Goal: Transaction & Acquisition: Purchase product/service

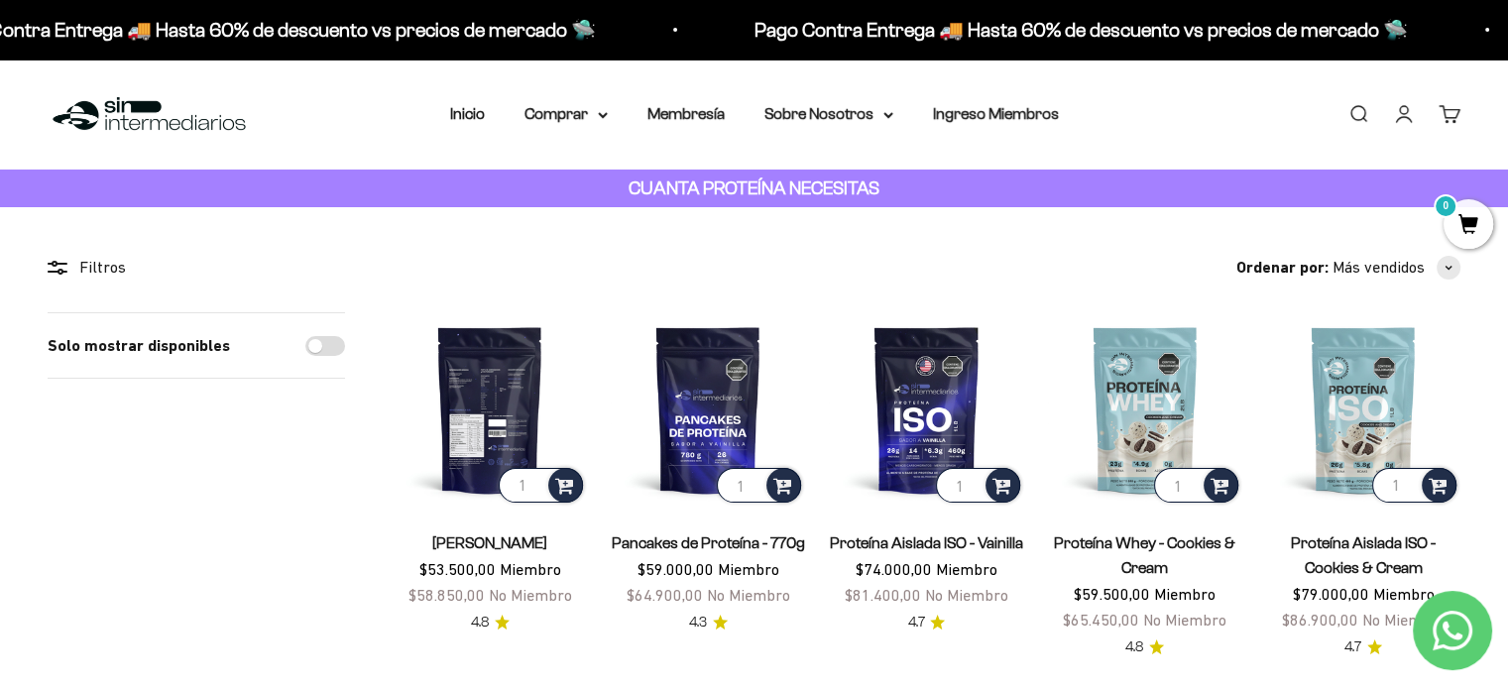
click at [468, 384] on img at bounding box center [490, 409] width 194 height 194
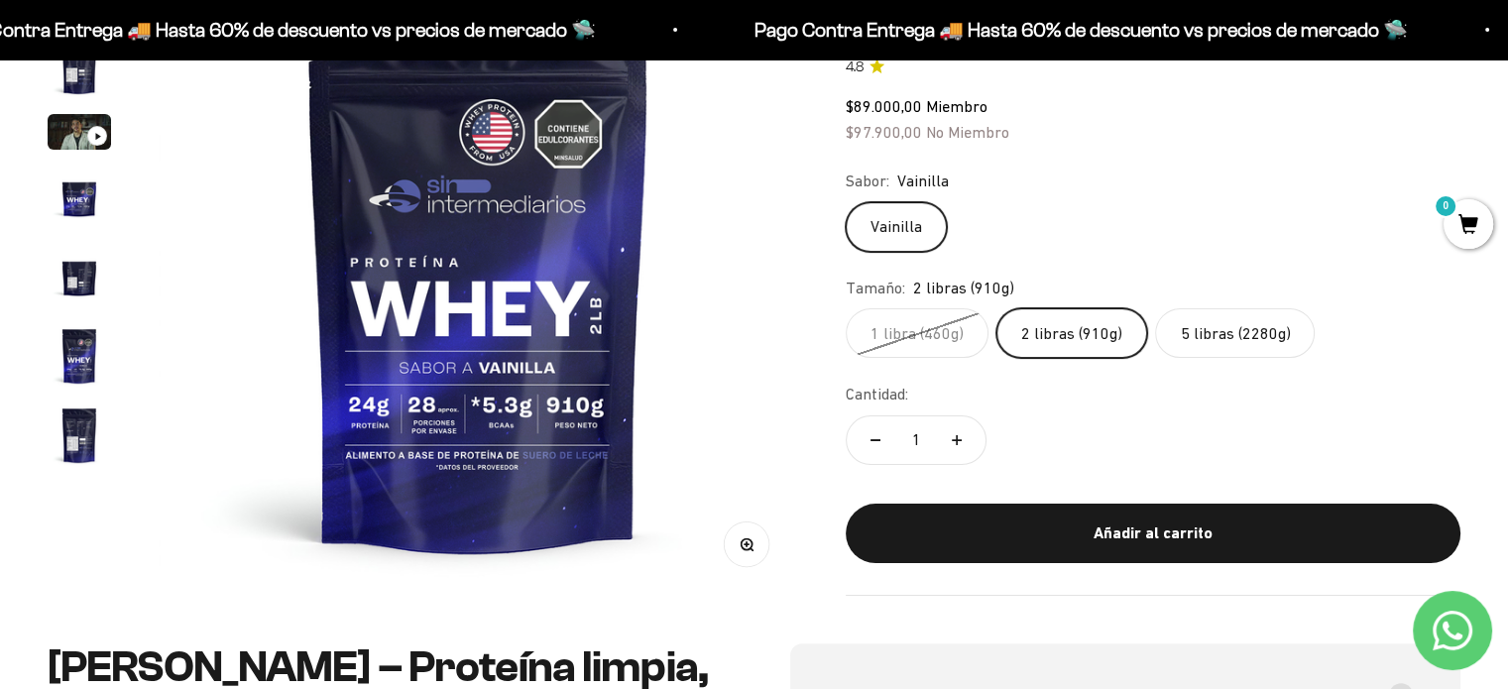
scroll to position [393, 0]
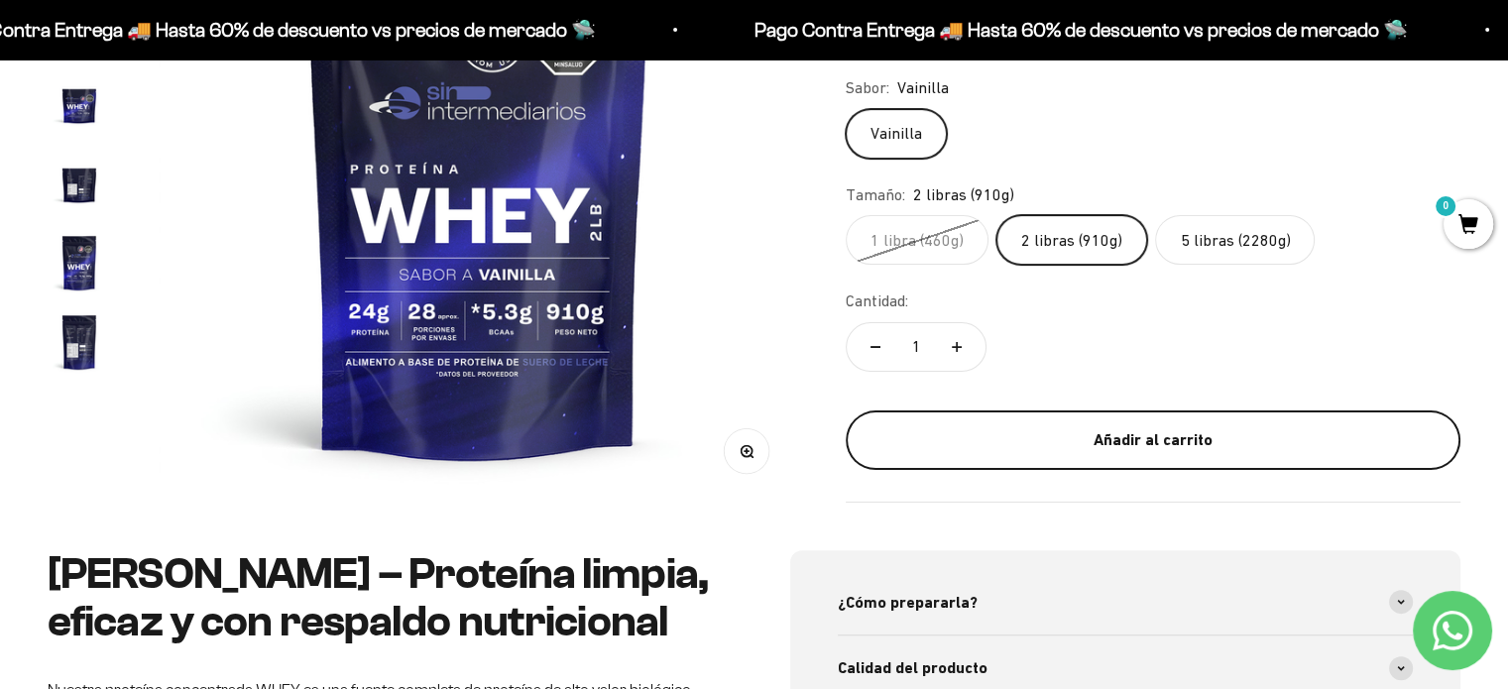
click at [1142, 445] on div "Añadir al carrito" at bounding box center [1152, 440] width 535 height 26
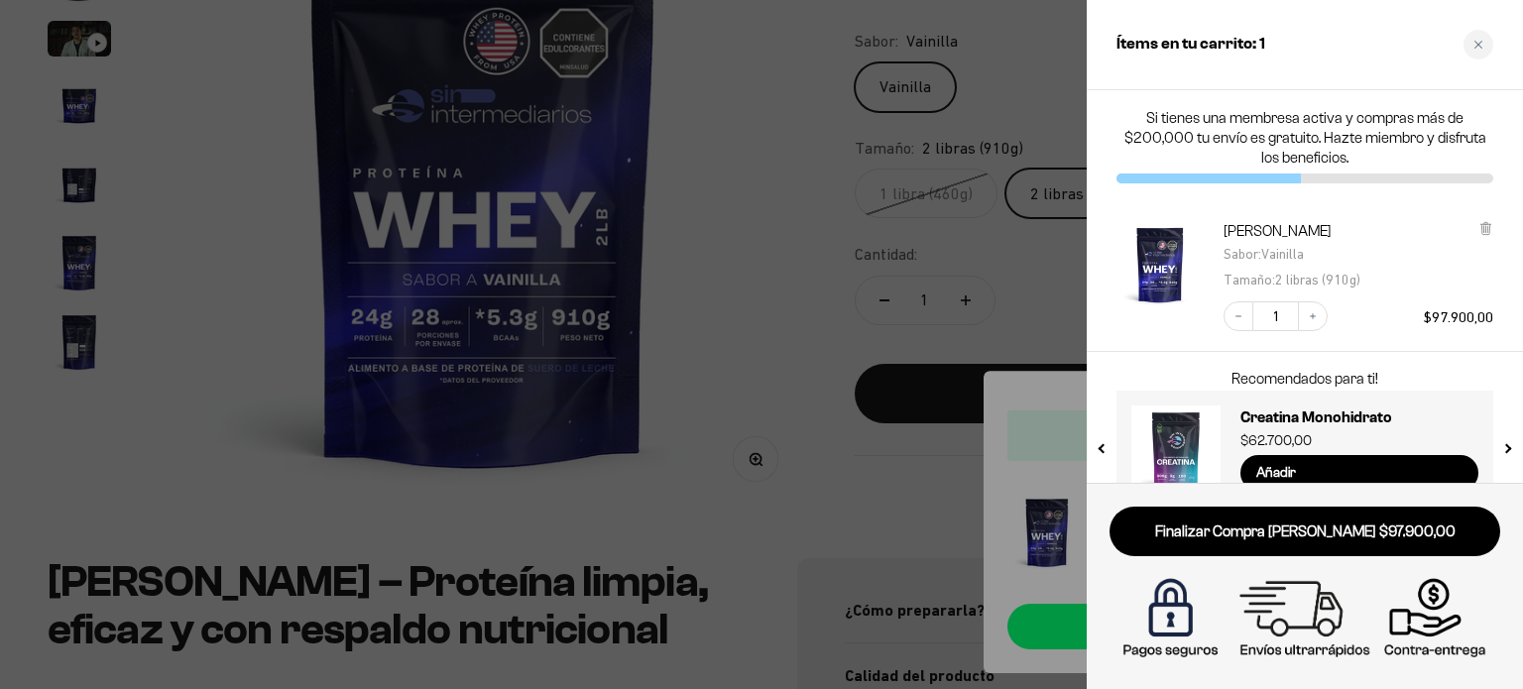
click at [718, 157] on div at bounding box center [761, 344] width 1523 height 689
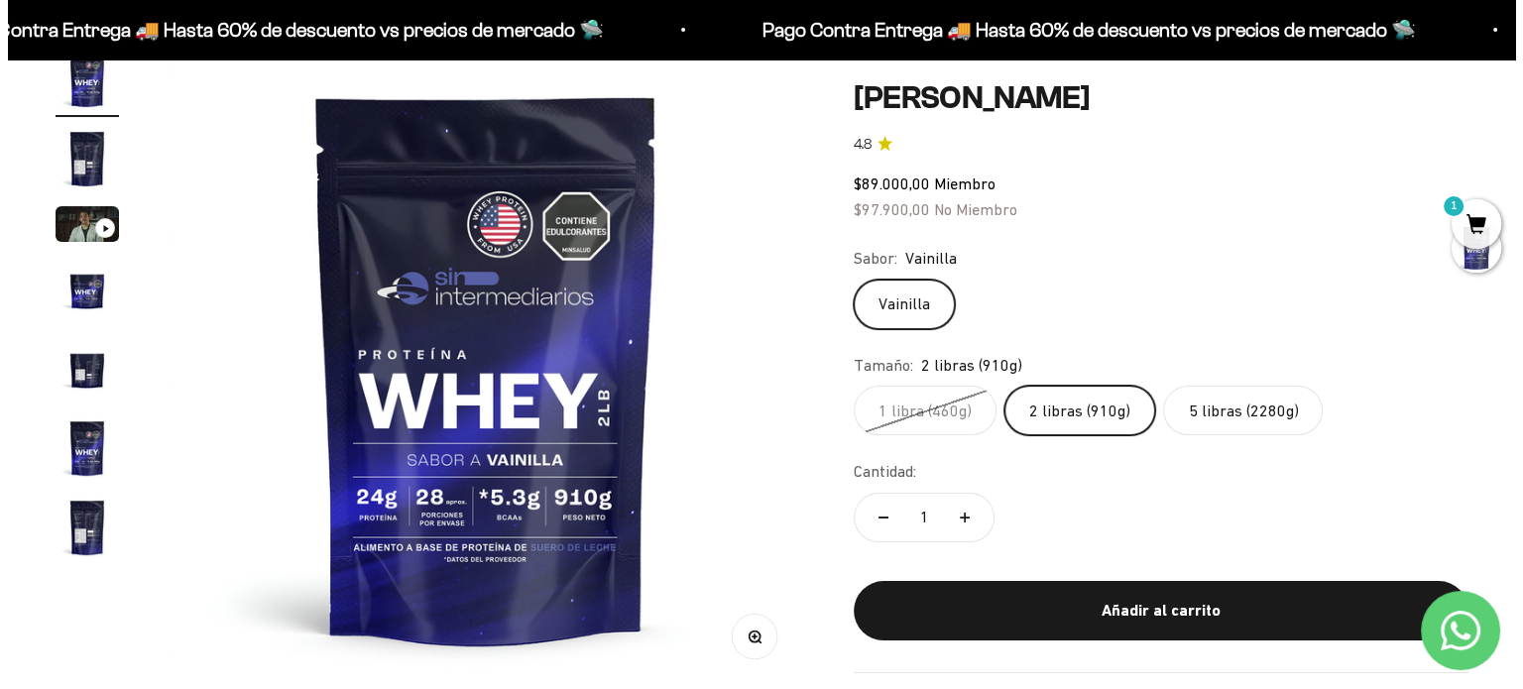
scroll to position [0, 0]
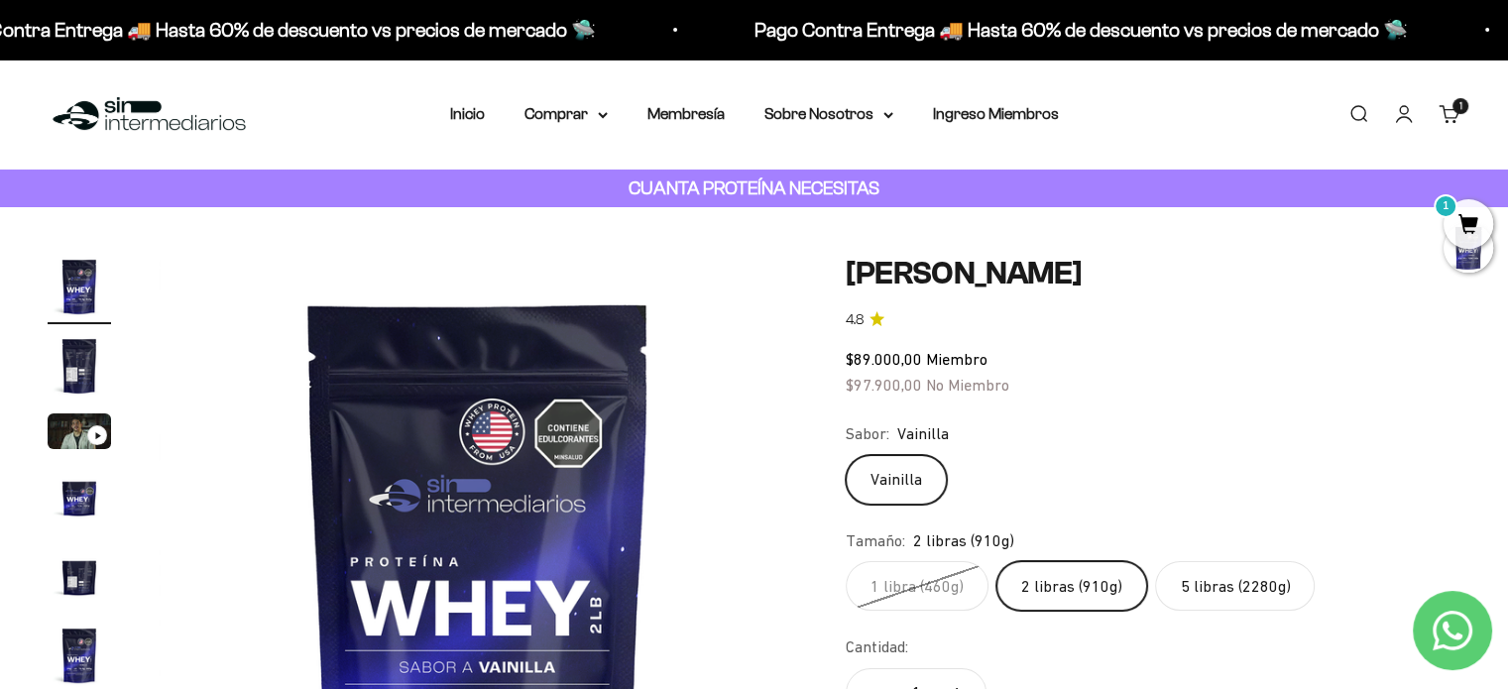
click at [1362, 113] on link "Buscar" at bounding box center [1359, 114] width 22 height 22
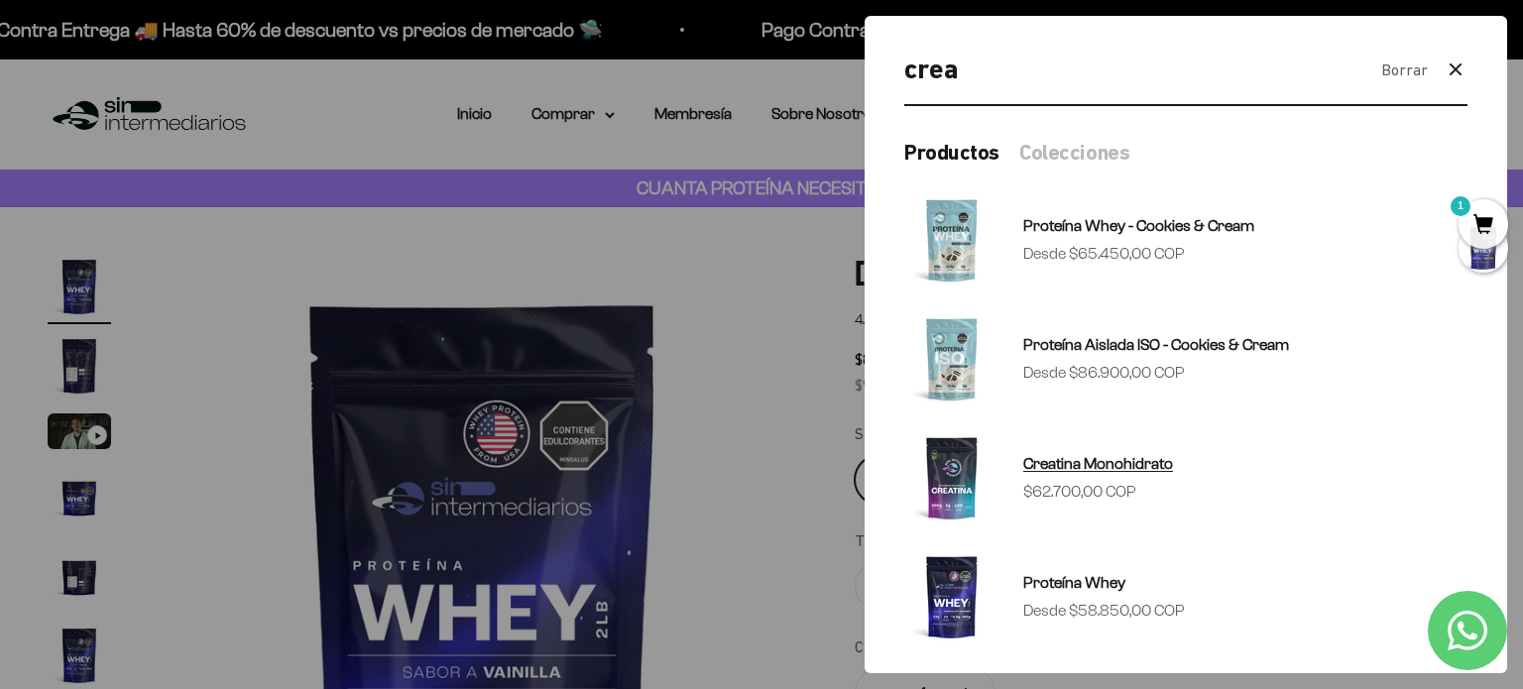
type input "crea"
click at [1077, 460] on span "Creatina Monohidrato" at bounding box center [1098, 463] width 150 height 17
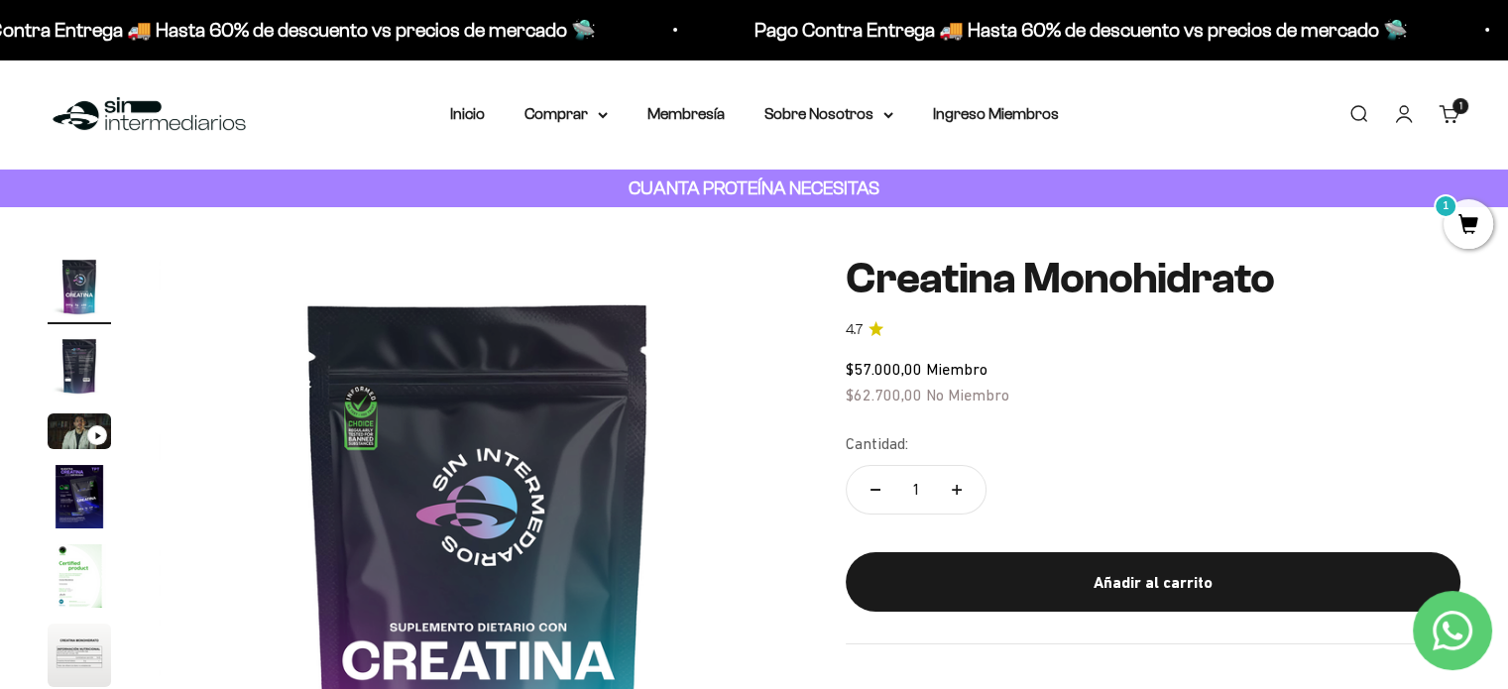
click at [960, 490] on icon "Aumentar cantidad" at bounding box center [957, 490] width 10 height 0
type input "2"
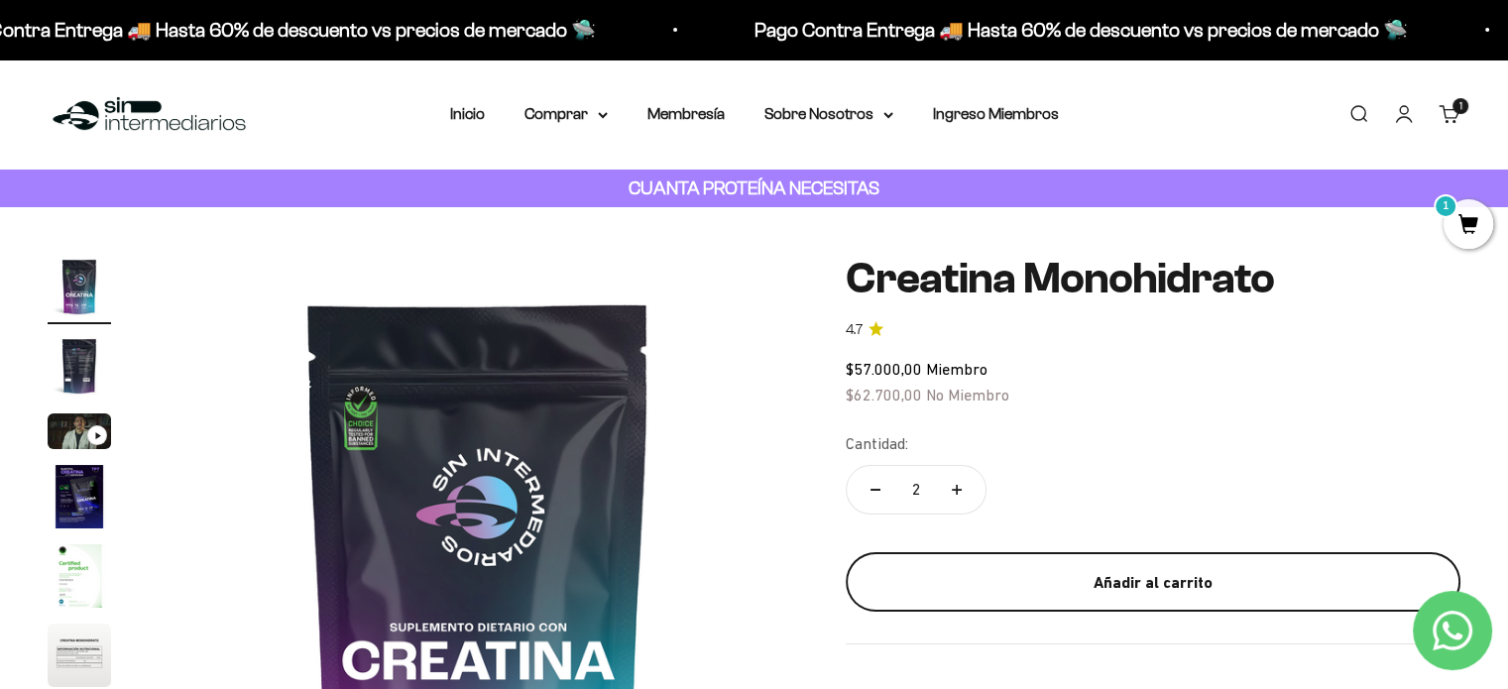
click at [1110, 570] on div "Añadir al carrito" at bounding box center [1152, 583] width 535 height 26
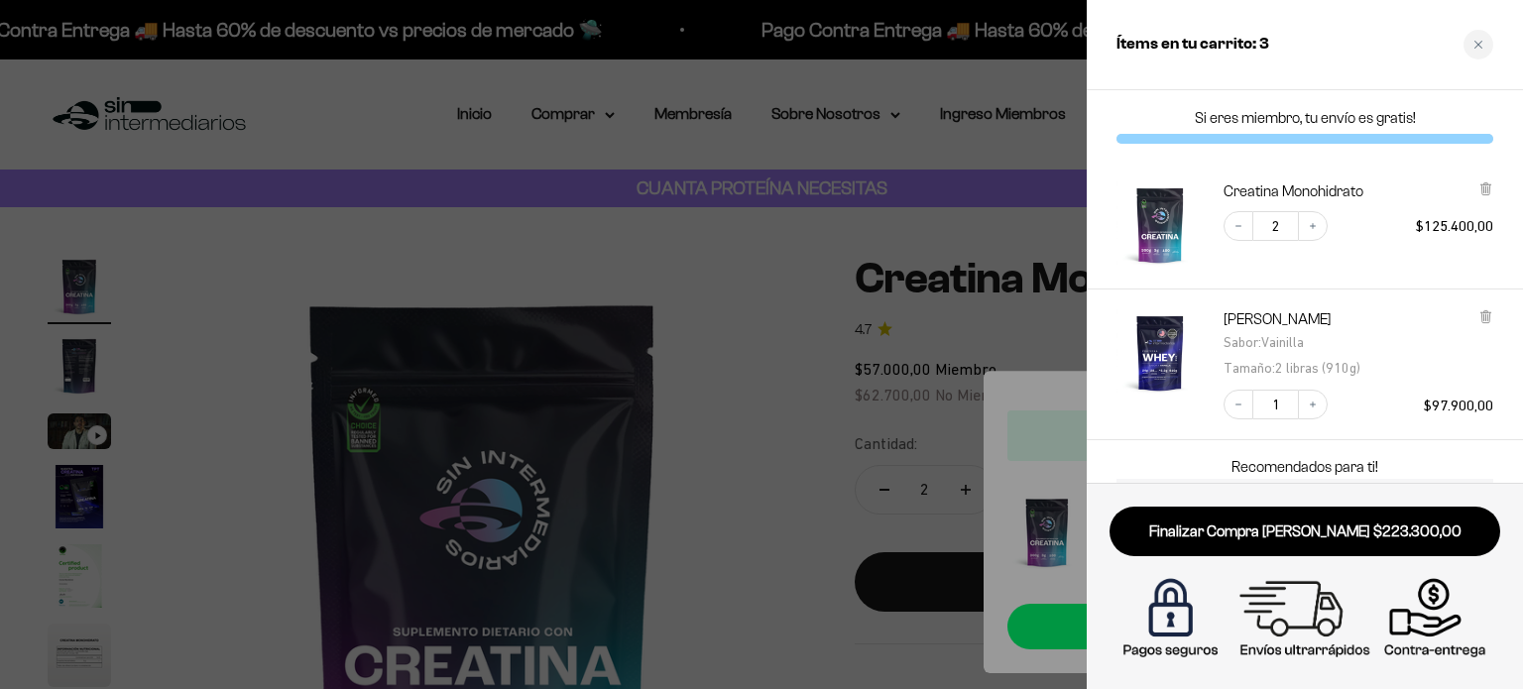
click at [765, 402] on div at bounding box center [761, 344] width 1523 height 689
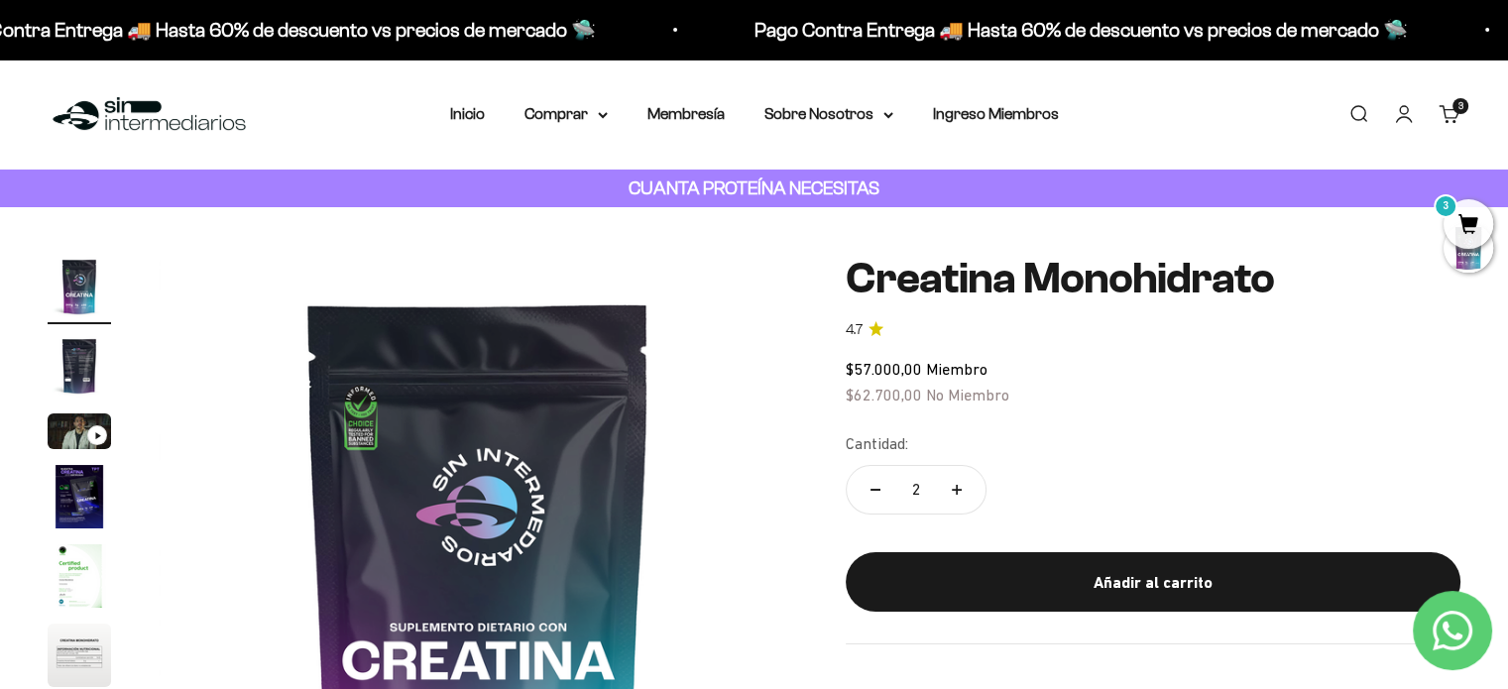
click at [1355, 114] on link "Buscar" at bounding box center [1359, 114] width 22 height 22
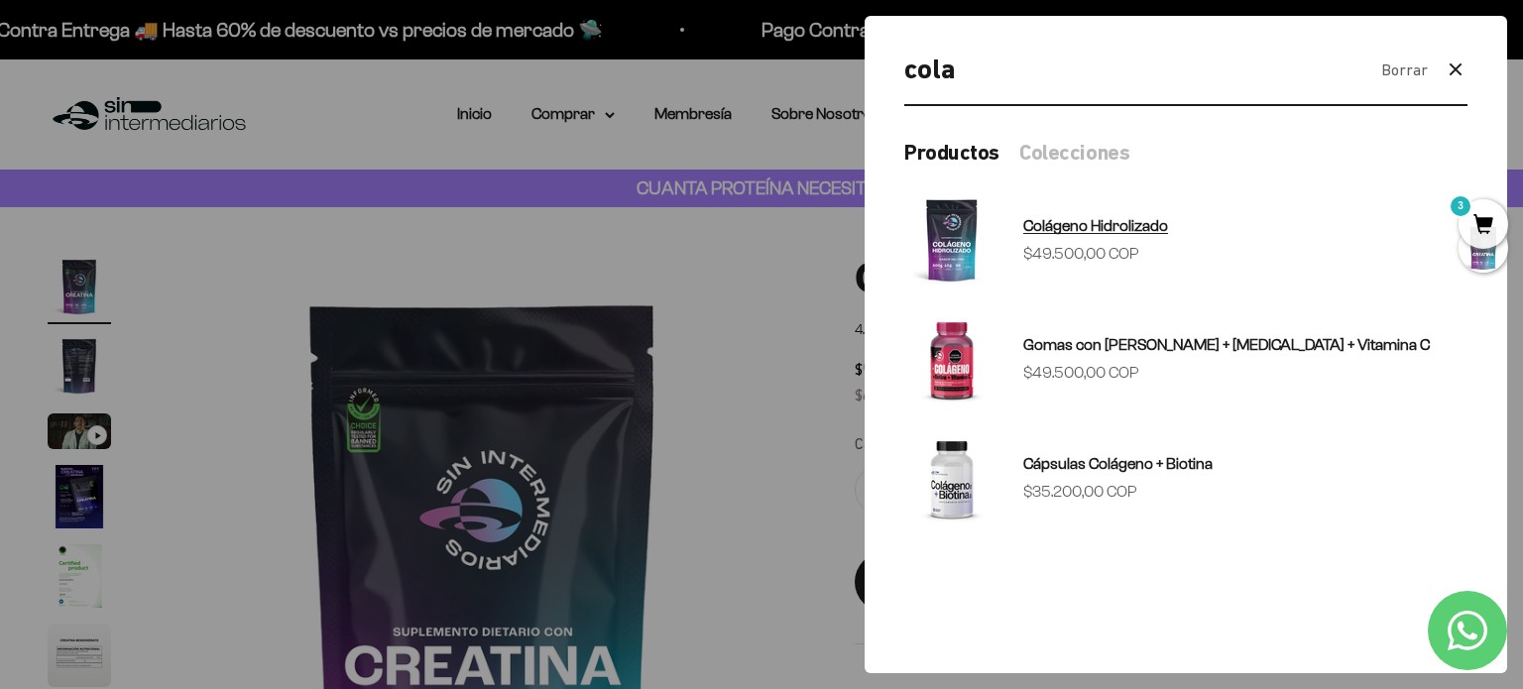
type input "cola"
click at [1104, 233] on span "Colágeno Hidrolizado" at bounding box center [1095, 225] width 145 height 17
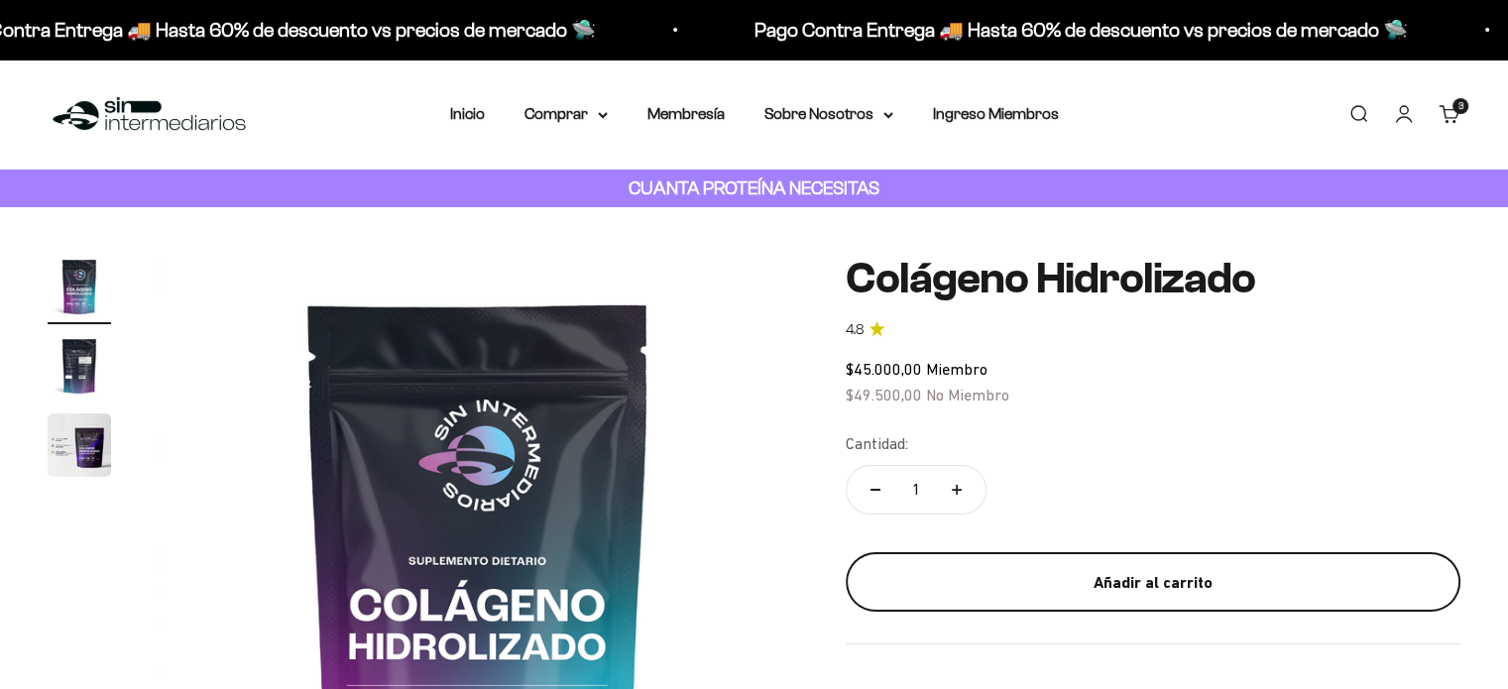
click at [1147, 573] on div "Añadir al carrito" at bounding box center [1152, 583] width 535 height 26
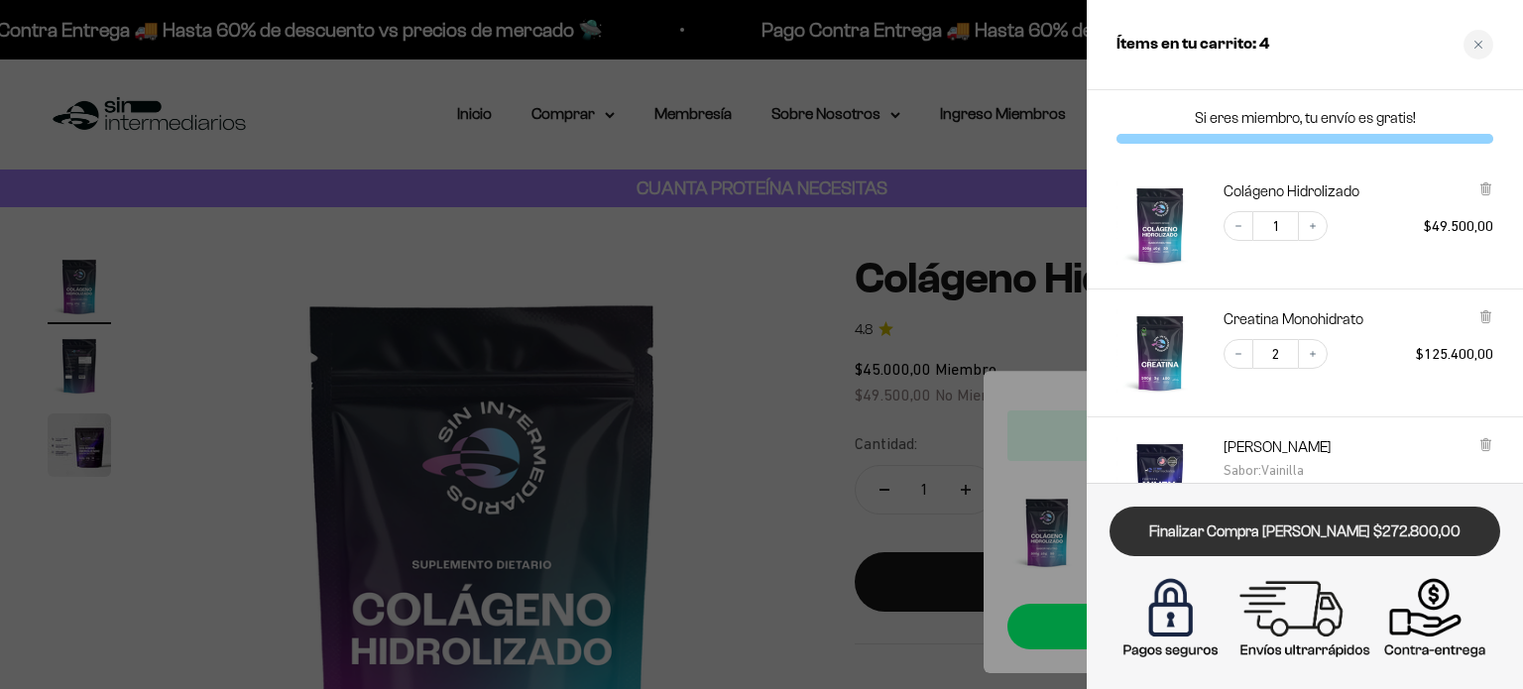
click at [1263, 537] on link "Finalizar Compra [PERSON_NAME] $272.800,00" at bounding box center [1305, 532] width 391 height 51
